Goal: Obtain resource: Obtain resource

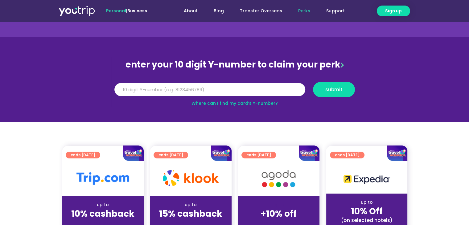
click at [228, 91] on input "Y Number" at bounding box center [209, 90] width 191 height 14
type input "8197039275"
click at [321, 92] on button "submit" at bounding box center [334, 89] width 42 height 15
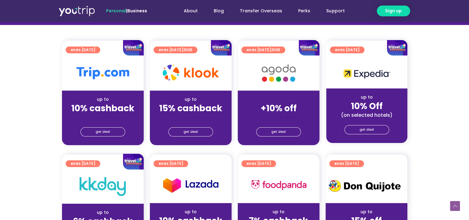
scroll to position [154, 0]
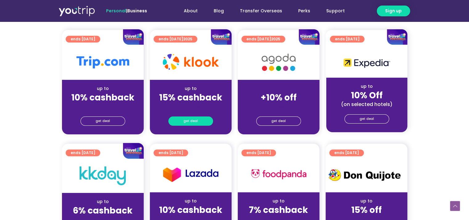
click at [191, 123] on span "get deal" at bounding box center [190, 121] width 14 height 9
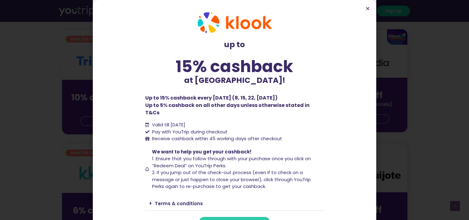
click at [229, 220] on span "redeem deal" at bounding box center [234, 222] width 28 height 5
